Goal: Task Accomplishment & Management: Complete application form

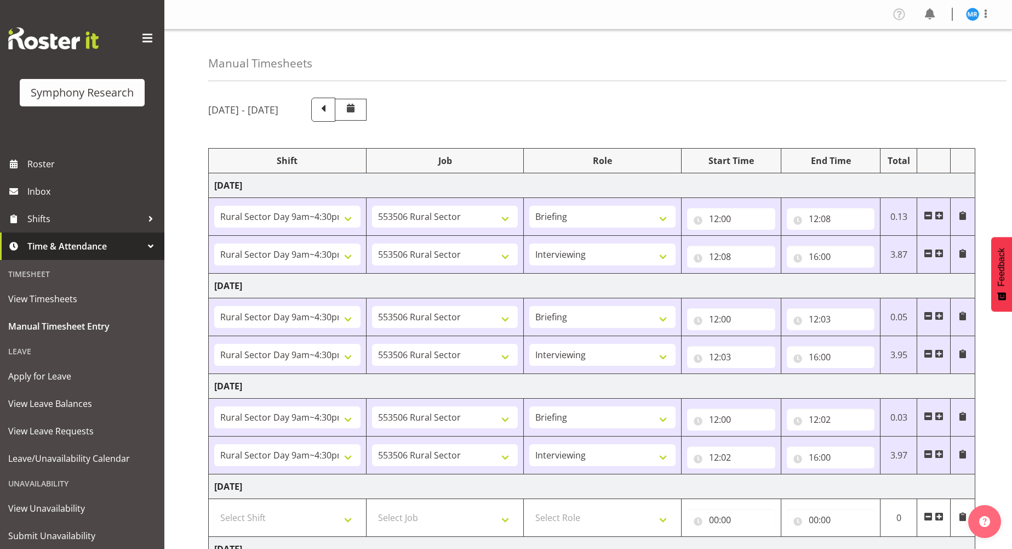
select select "81561"
select select "10587"
select select "81561"
select select "10587"
select select "47"
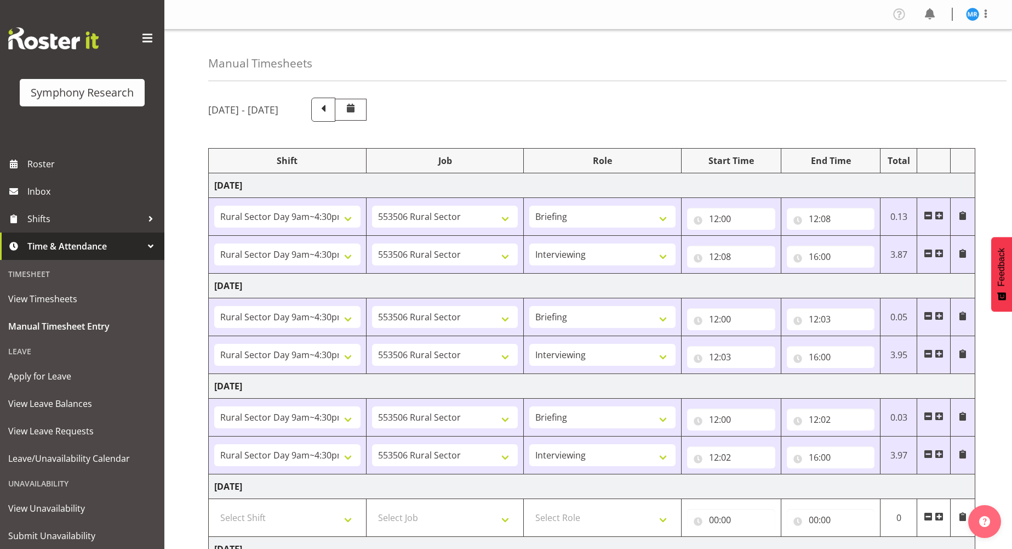
select select "81561"
select select "10587"
select select "81561"
select select "10587"
select select "47"
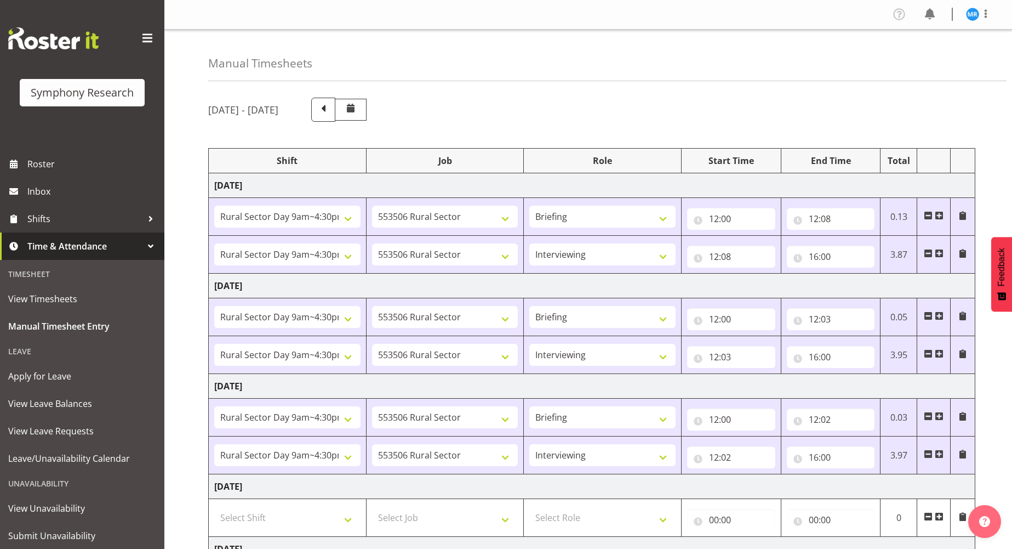
select select "81561"
select select "10587"
select select "81561"
select select "10587"
select select "47"
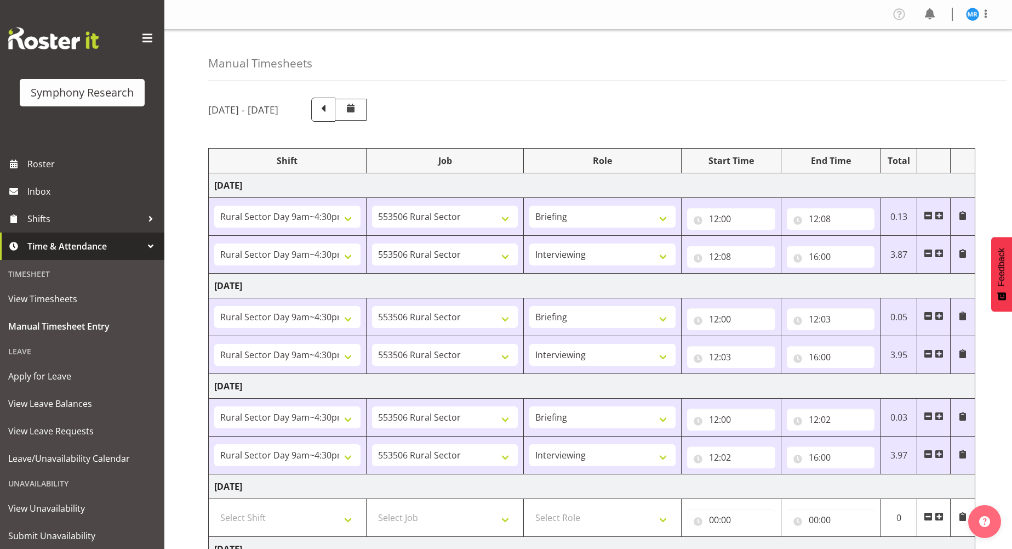
select select "81561"
select select "10587"
select select "81561"
select select "10587"
select select "47"
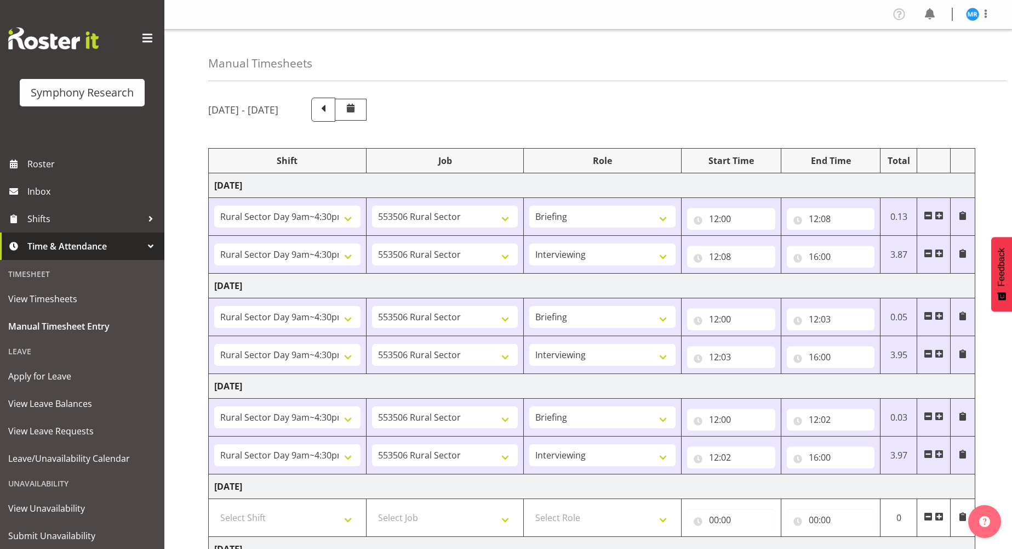
select select "81299"
select select "10587"
select select "81299"
select select "10587"
select select "47"
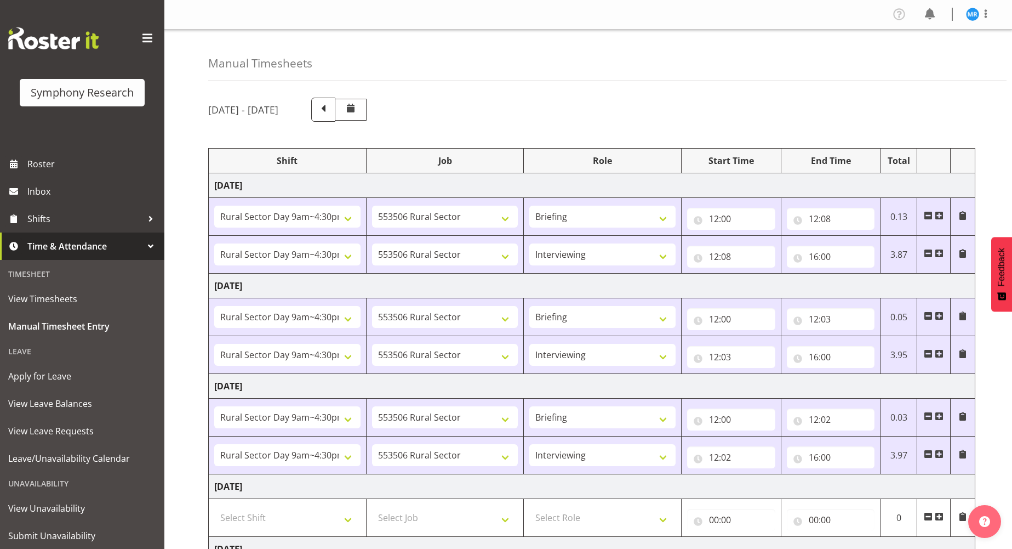
select select "81299"
select select "10587"
select select "47"
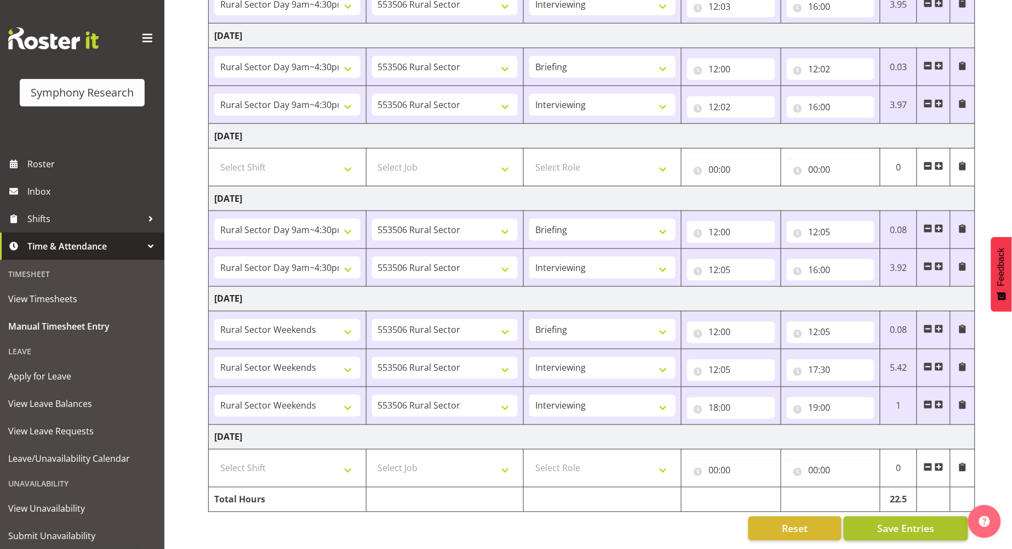
scroll to position [362, 0]
click at [893, 516] on button "Save Entries" at bounding box center [906, 528] width 124 height 24
